Goal: Answer question/provide support: Share knowledge or assist other users

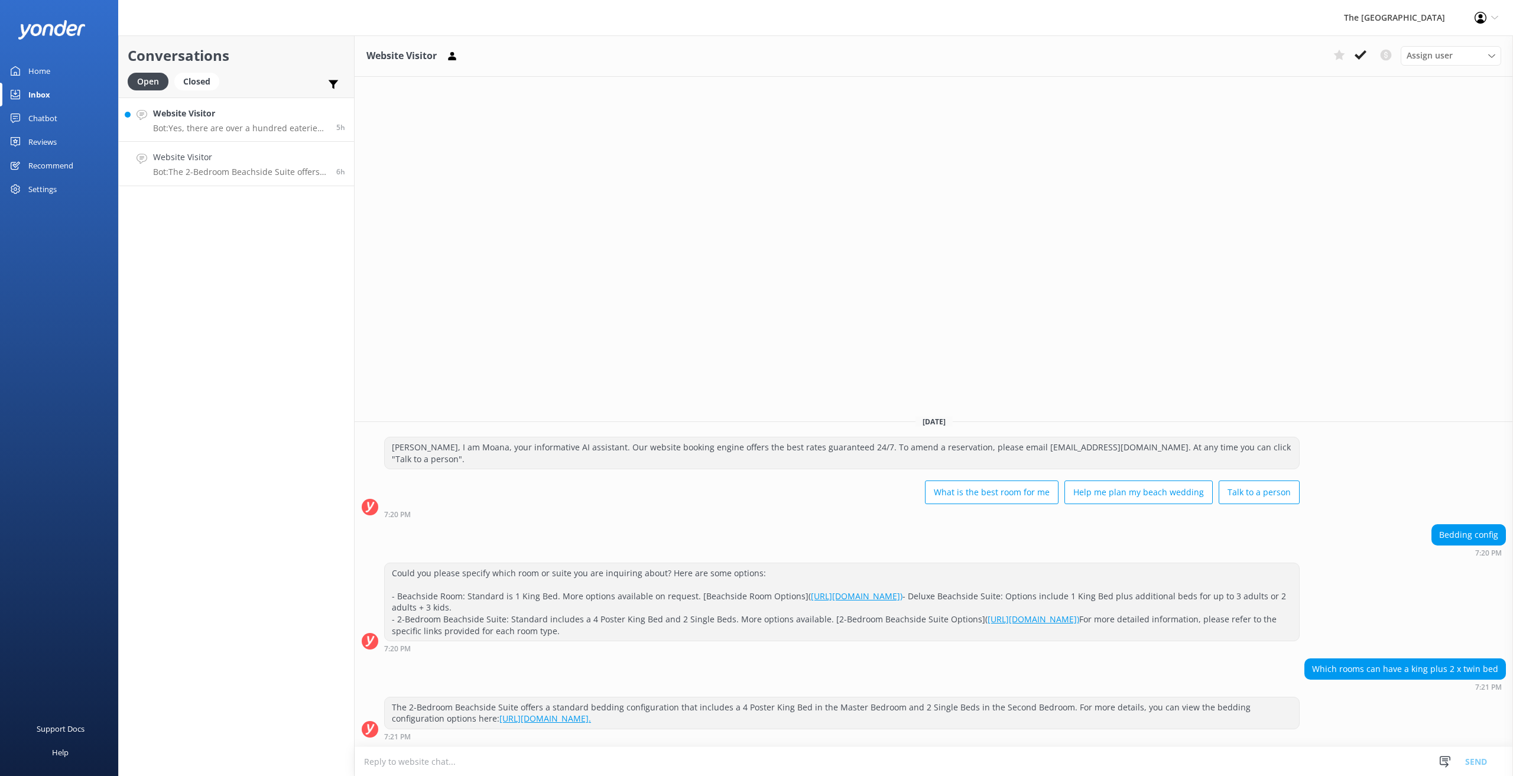
click at [252, 126] on p "Bot: Yes, there are over a hundred eateries on Rarotonga, including popular nig…" at bounding box center [240, 128] width 174 height 11
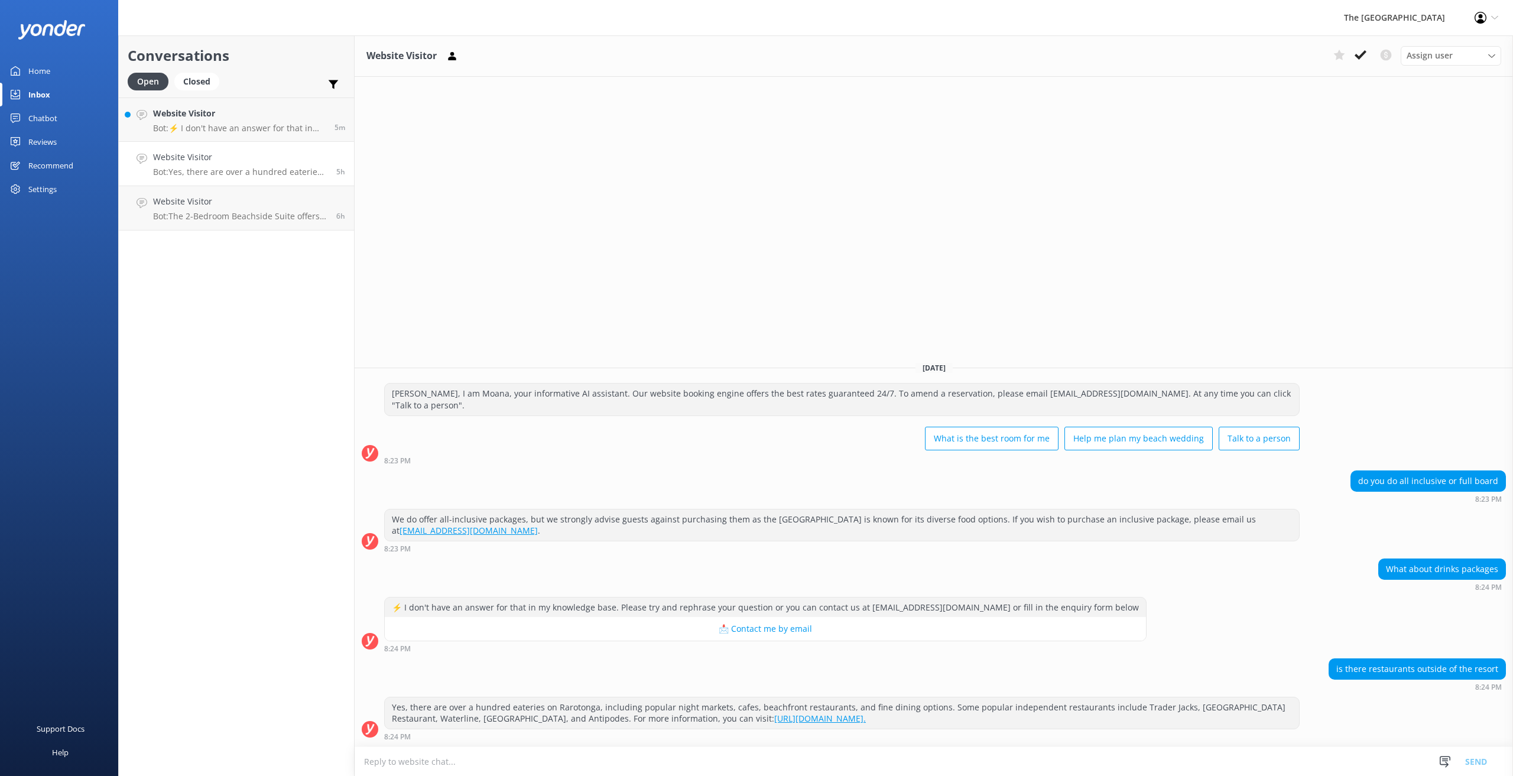
click at [252, 126] on p "Bot: ⚡ I don't have an answer for that in my knowledge base. Please try and rep…" at bounding box center [239, 128] width 173 height 11
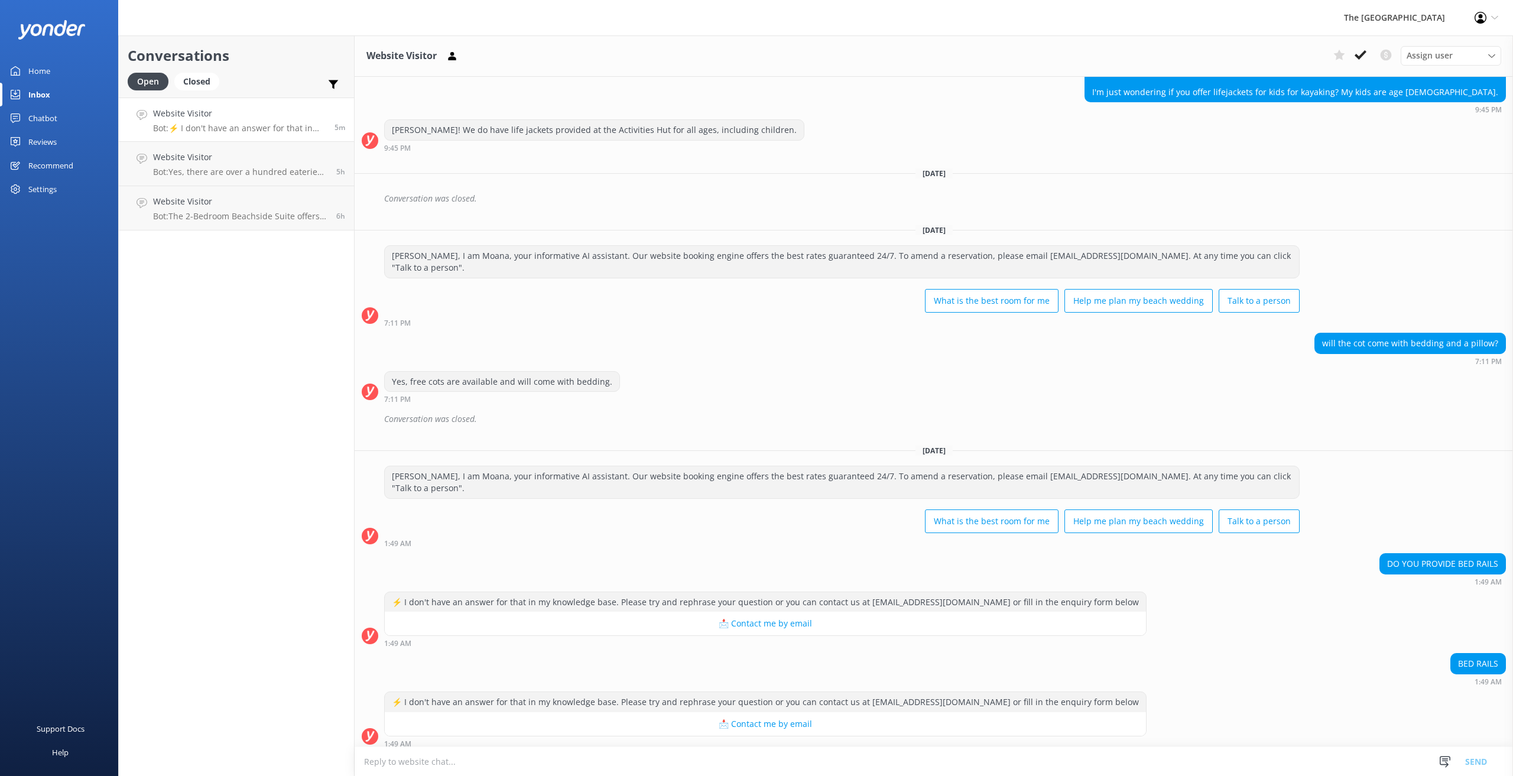
scroll to position [2524, 0]
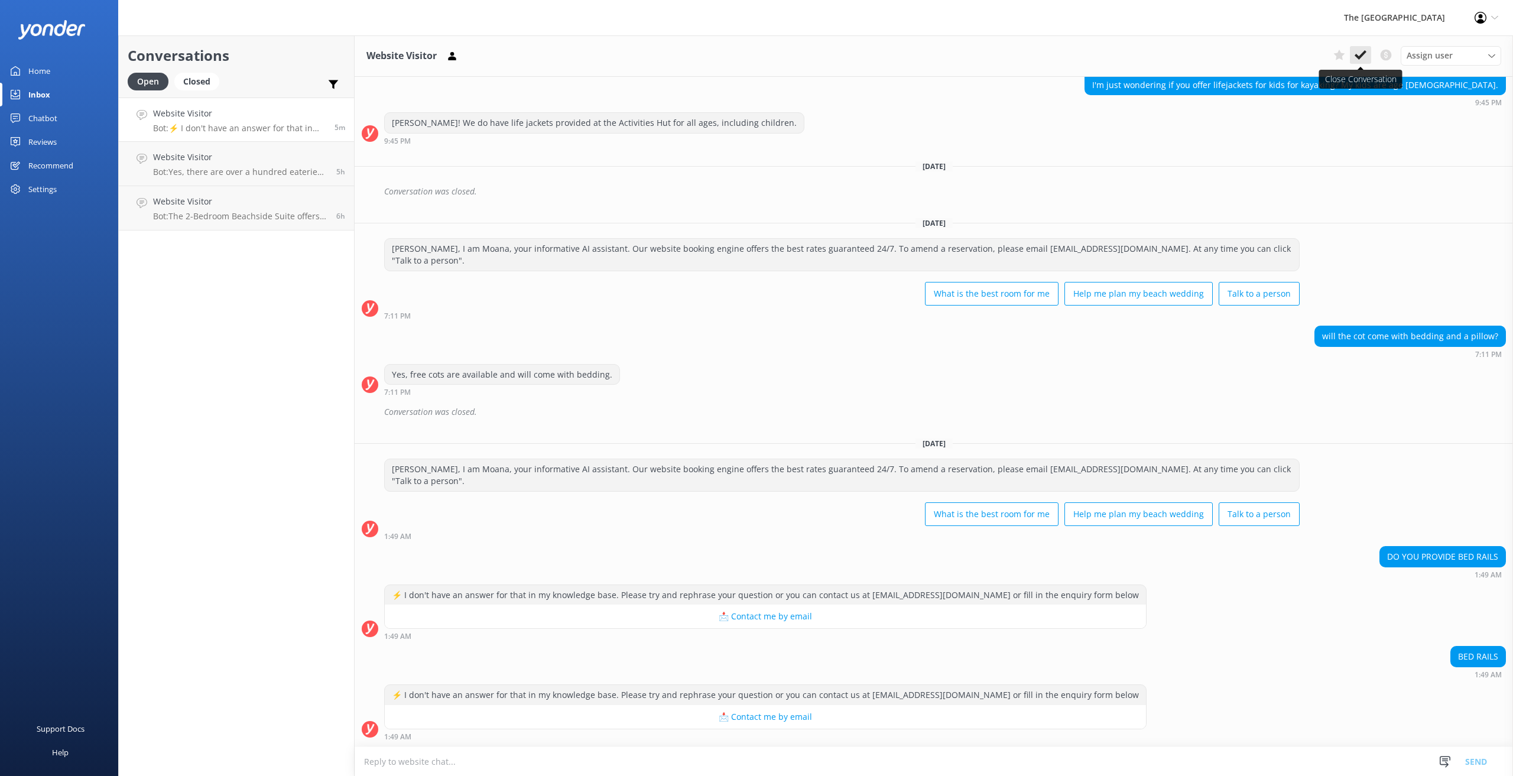
click at [1363, 50] on icon at bounding box center [1360, 55] width 12 height 12
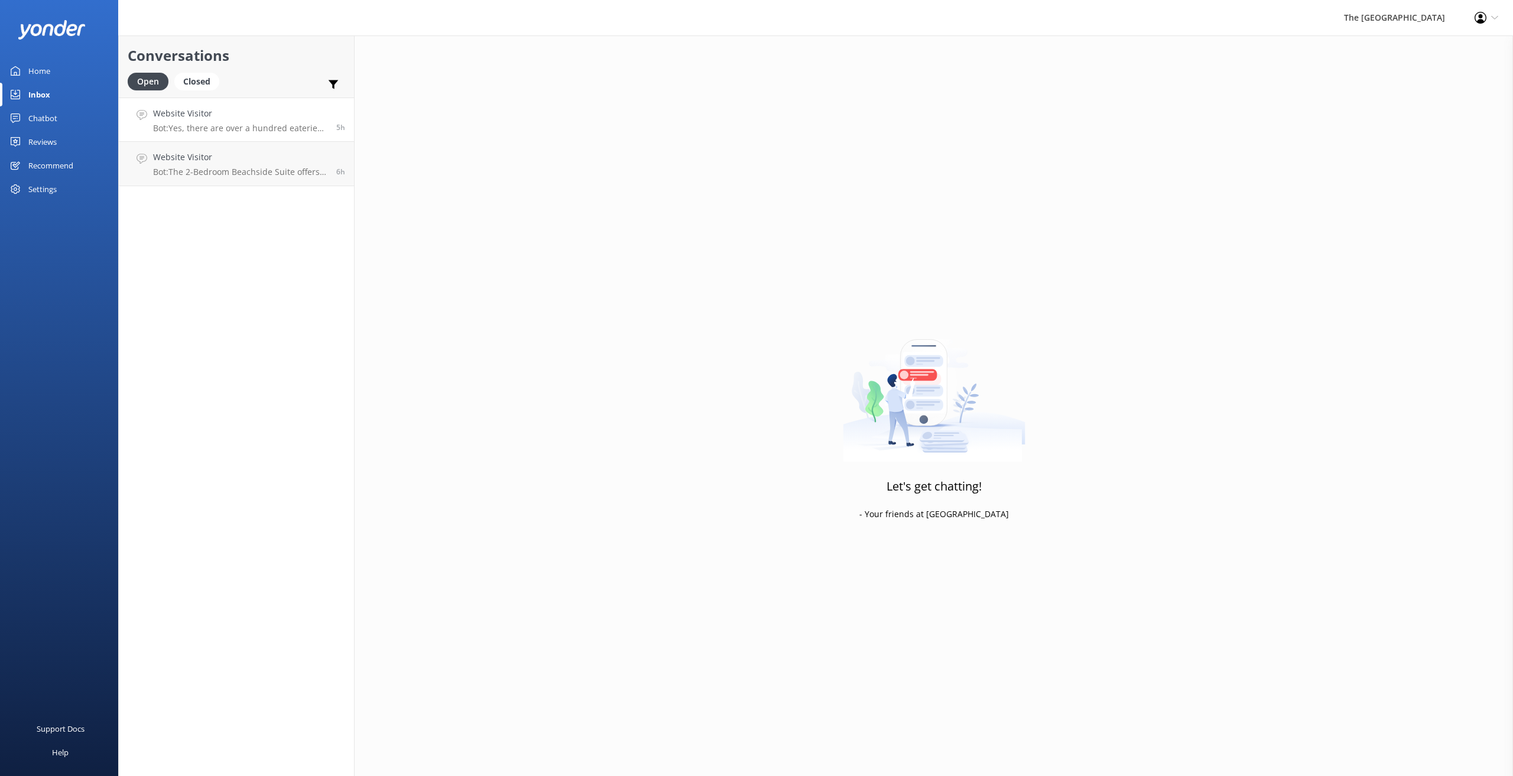
click at [256, 125] on p "Bot: Yes, there are over a hundred eateries on Rarotonga, including popular nig…" at bounding box center [240, 128] width 174 height 11
